Goal: Task Accomplishment & Management: Complete application form

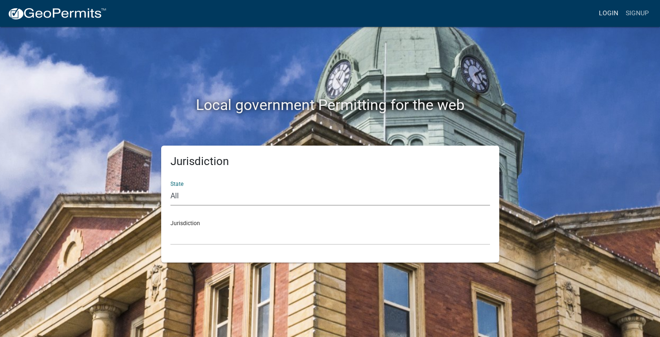
click at [614, 15] on link "Login" at bounding box center [608, 14] width 27 height 18
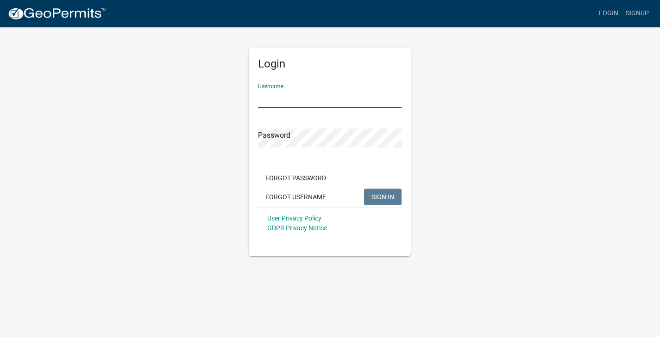
type input "AndreaZeller513"
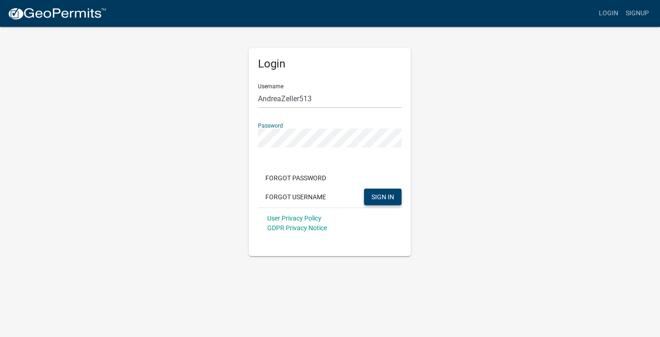
click at [381, 197] on span "SIGN IN" at bounding box center [382, 196] width 23 height 7
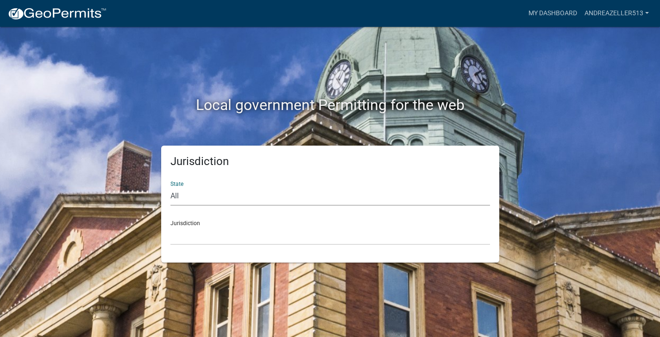
select select "[US_STATE]"
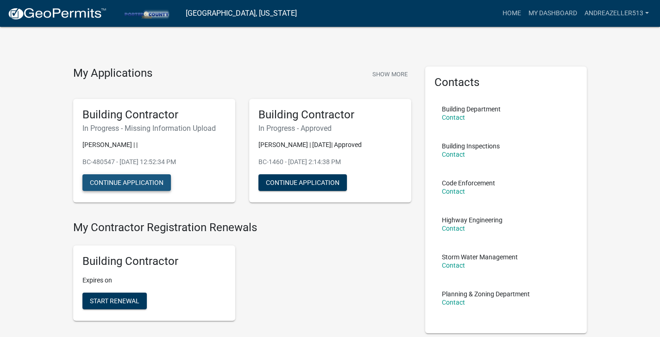
click at [136, 184] on button "Continue Application" at bounding box center [126, 182] width 88 height 17
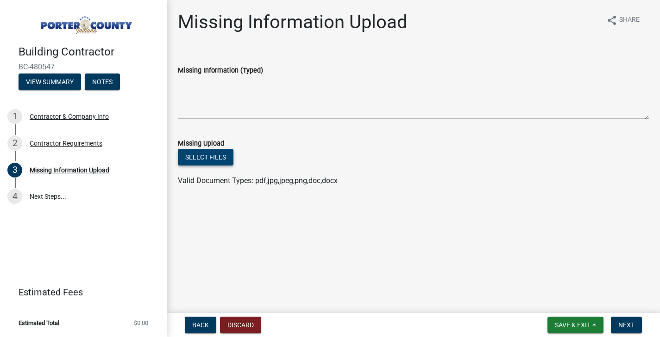
click at [199, 162] on button "Select files" at bounding box center [206, 157] width 56 height 17
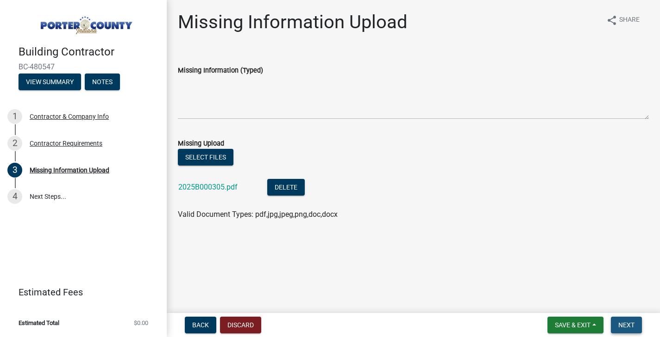
click at [625, 322] on span "Next" at bounding box center [626, 325] width 16 height 7
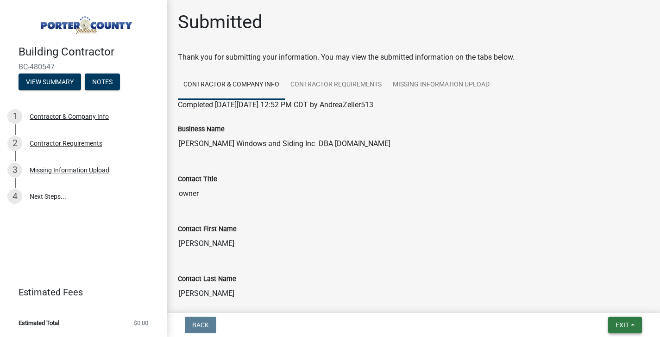
click at [624, 324] on span "Exit" at bounding box center [621, 325] width 13 height 7
click at [621, 299] on button "Save & Exit" at bounding box center [605, 301] width 74 height 22
